Goal: Task Accomplishment & Management: Use online tool/utility

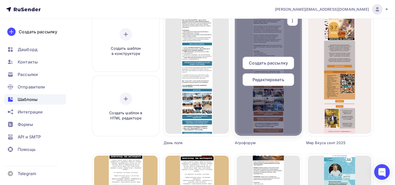
scroll to position [82, 0]
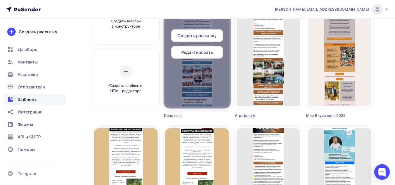
click at [209, 55] on span "Редактировать" at bounding box center [197, 52] width 32 height 6
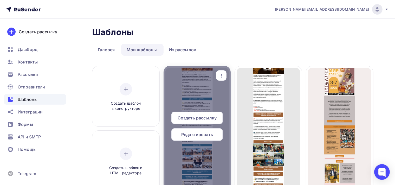
scroll to position [27, 0]
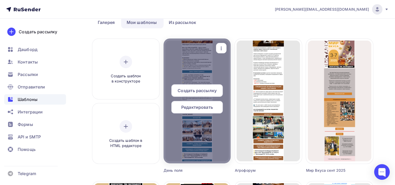
click at [193, 110] on span "Редактировать" at bounding box center [197, 107] width 32 height 6
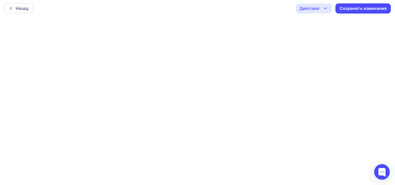
scroll to position [1, 0]
click at [353, 5] on div "Сохранить изменения" at bounding box center [363, 8] width 47 height 6
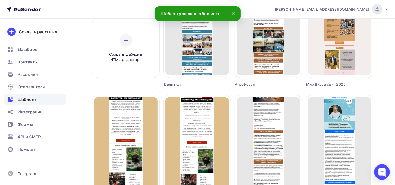
scroll to position [82, 0]
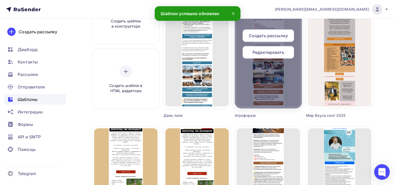
click at [272, 53] on span "Редактировать" at bounding box center [269, 52] width 32 height 6
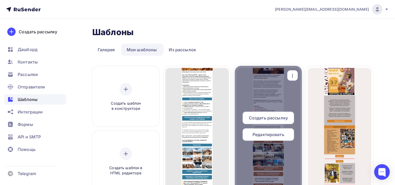
click at [278, 135] on span "Редактировать" at bounding box center [269, 134] width 32 height 6
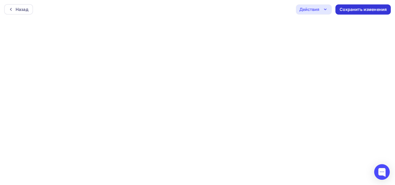
click at [344, 12] on div "Сохранить изменения" at bounding box center [363, 10] width 47 height 6
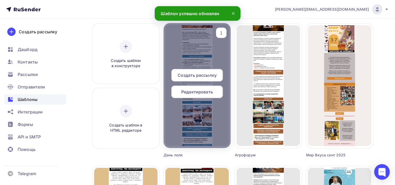
scroll to position [55, 0]
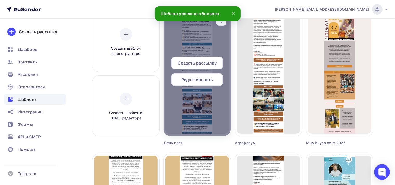
click at [202, 80] on span "Редактировать" at bounding box center [197, 80] width 32 height 6
